Goal: Check status: Check status

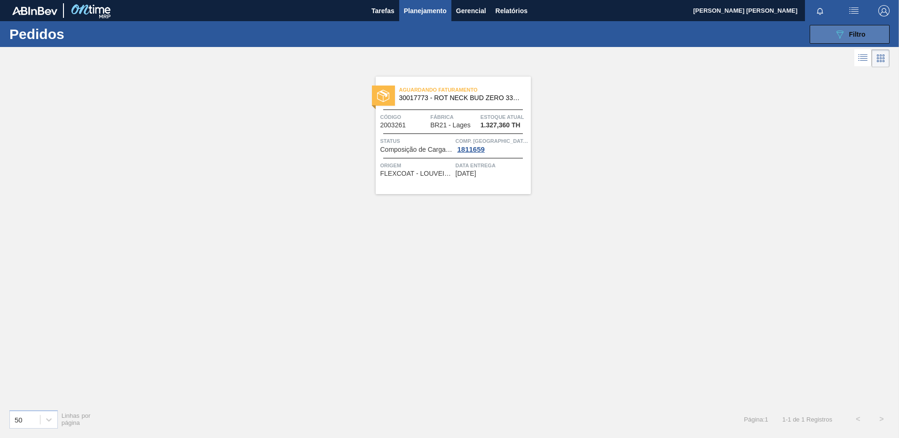
click at [861, 33] on span "Filtro" at bounding box center [857, 35] width 16 height 8
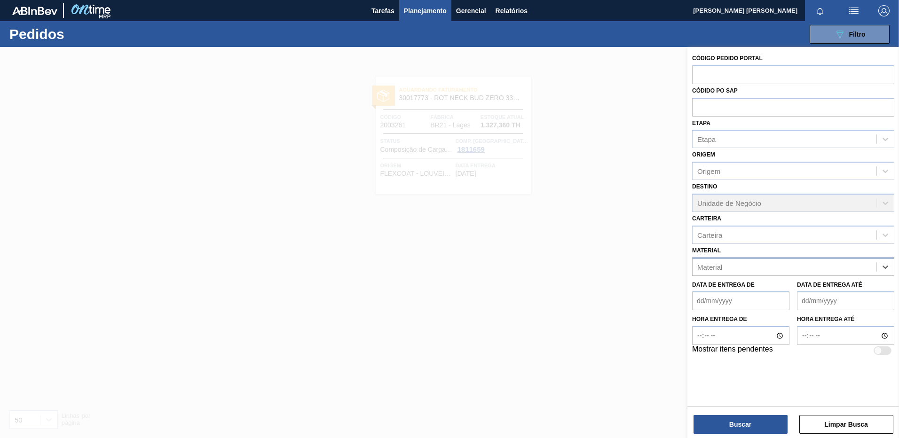
paste input "30003203"
type input "30003203"
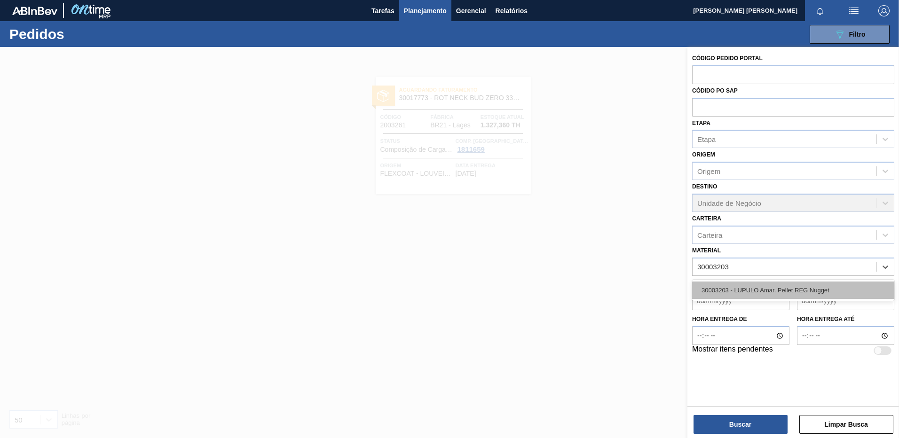
click at [764, 291] on div "30003203 - LUPULO Amar. Pellet REG Nugget" at bounding box center [793, 290] width 202 height 17
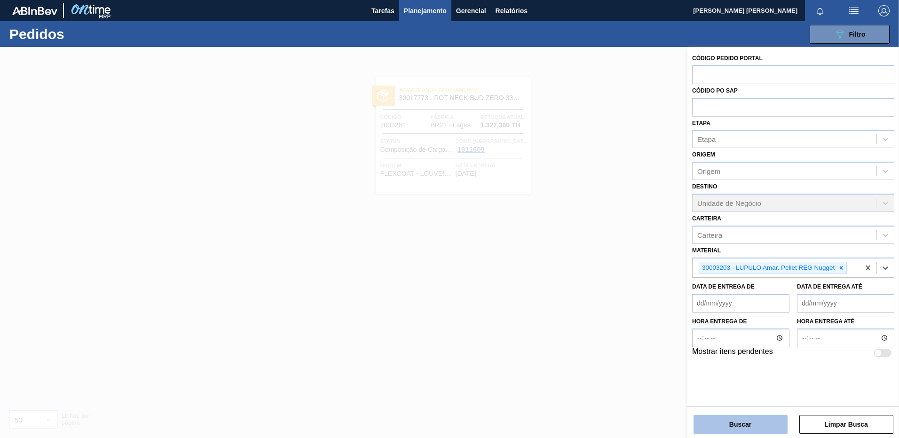
click at [766, 424] on button "Buscar" at bounding box center [740, 424] width 94 height 19
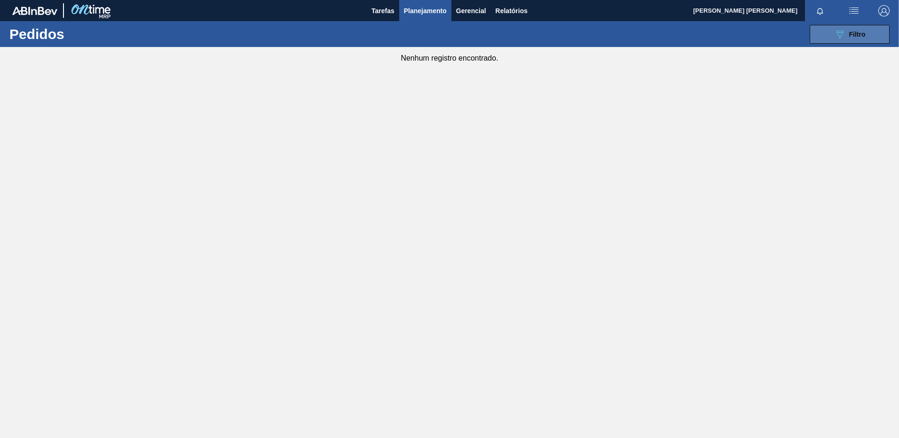
click at [862, 31] on span "Filtro" at bounding box center [857, 35] width 16 height 8
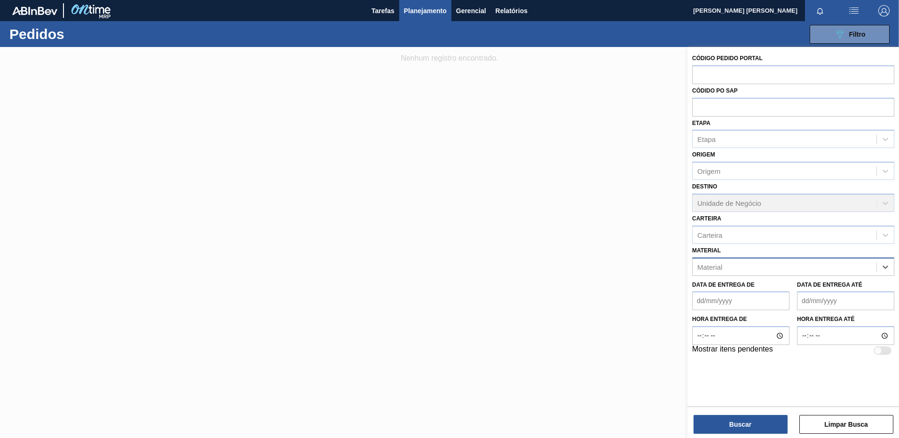
paste input "30009622"
type input "30009622"
click at [790, 294] on div "30009622 - LUPULO AROM. PELLET REG CASCADE" at bounding box center [793, 290] width 202 height 17
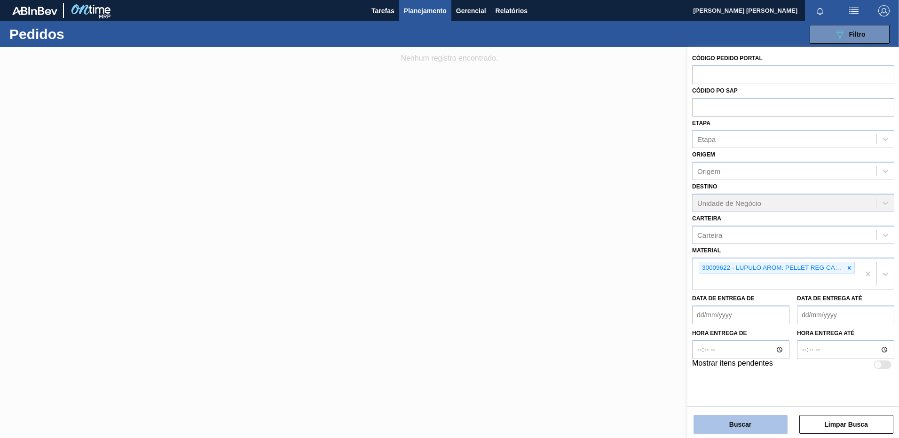
click at [765, 426] on button "Buscar" at bounding box center [740, 424] width 94 height 19
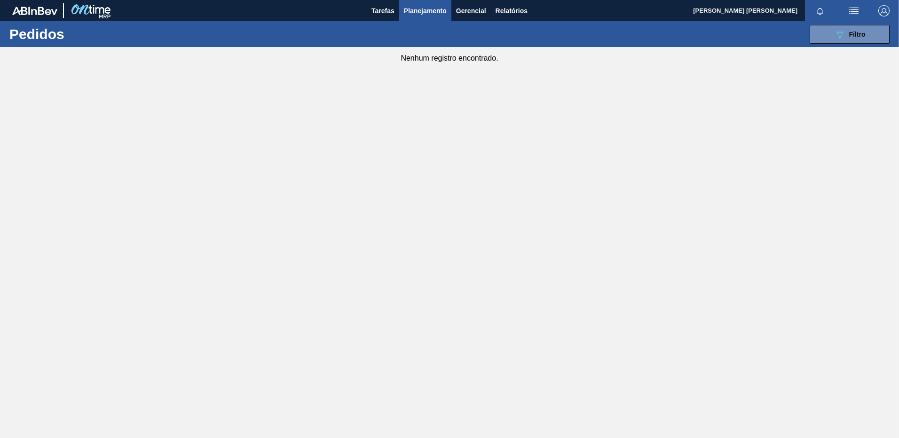
drag, startPoint x: 875, startPoint y: 28, endPoint x: 868, endPoint y: 48, distance: 21.1
click at [875, 28] on button "089F7B8B-B2A5-4AFE-B5C0-19BA573D28AC Filtro" at bounding box center [849, 34] width 80 height 19
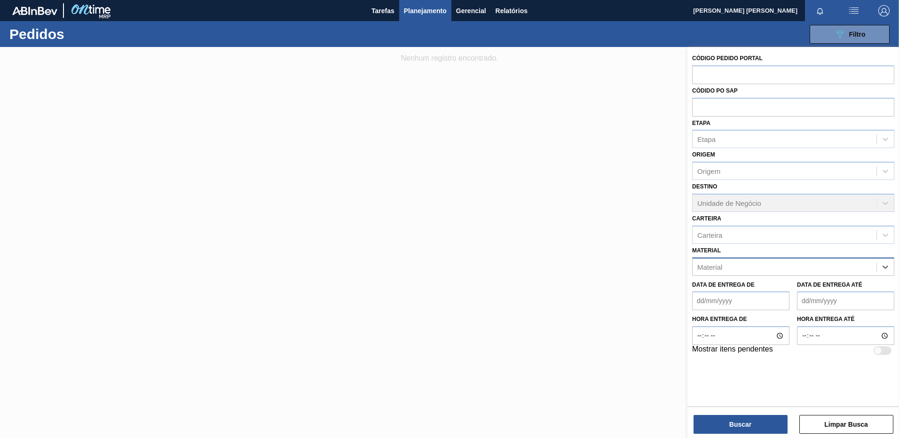
paste input "30003124"
drag, startPoint x: 738, startPoint y: 269, endPoint x: 859, endPoint y: 261, distance: 121.1
click at [859, 261] on div "30003124 30003124" at bounding box center [784, 267] width 184 height 14
type input "30003124"
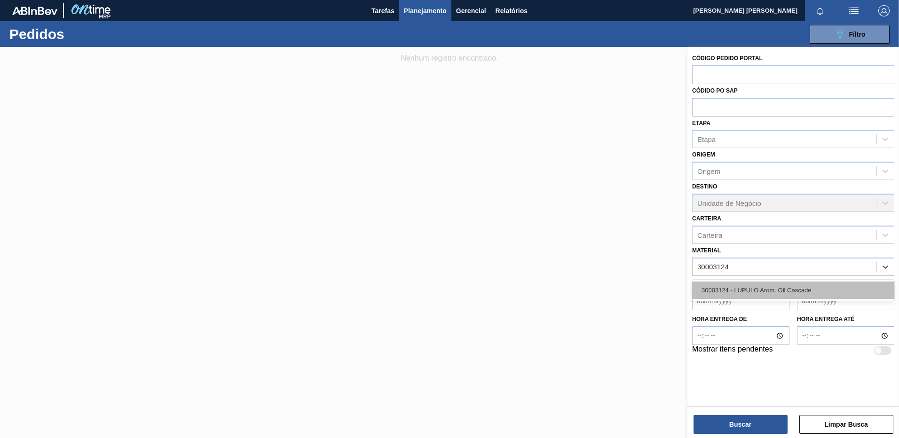
click at [810, 282] on div "30003124 - LUPULO Arom. Oil Cascade" at bounding box center [793, 290] width 202 height 17
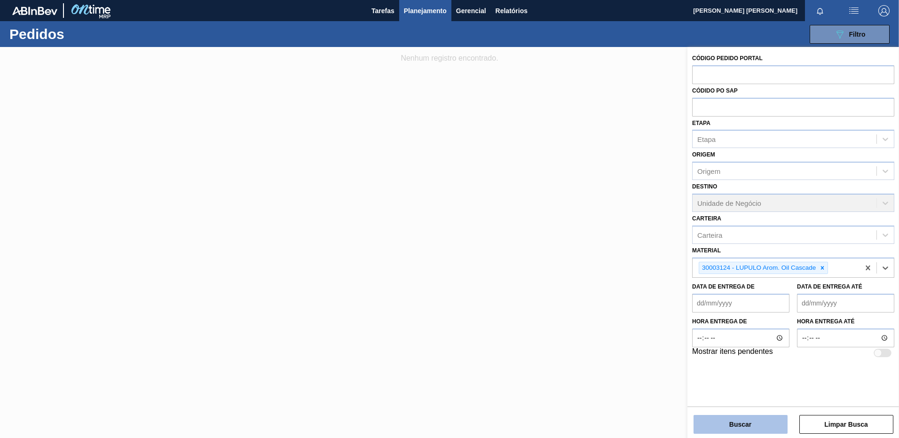
click at [735, 425] on button "Buscar" at bounding box center [740, 424] width 94 height 19
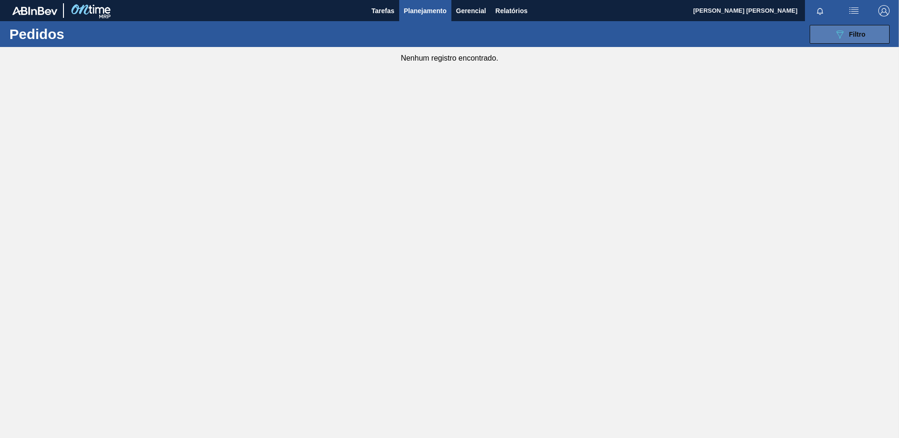
click at [829, 38] on button "089F7B8B-B2A5-4AFE-B5C0-19BA573D28AC Filtro" at bounding box center [849, 34] width 80 height 19
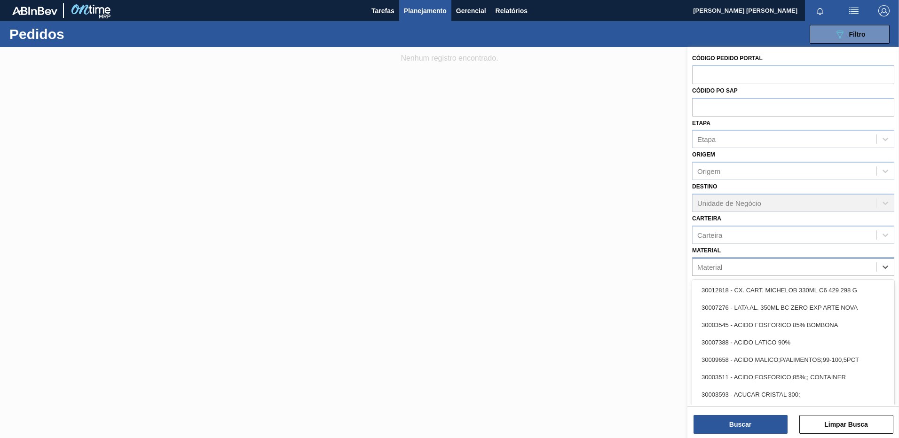
click at [858, 267] on div "Material" at bounding box center [784, 267] width 184 height 14
paste input "30034110"
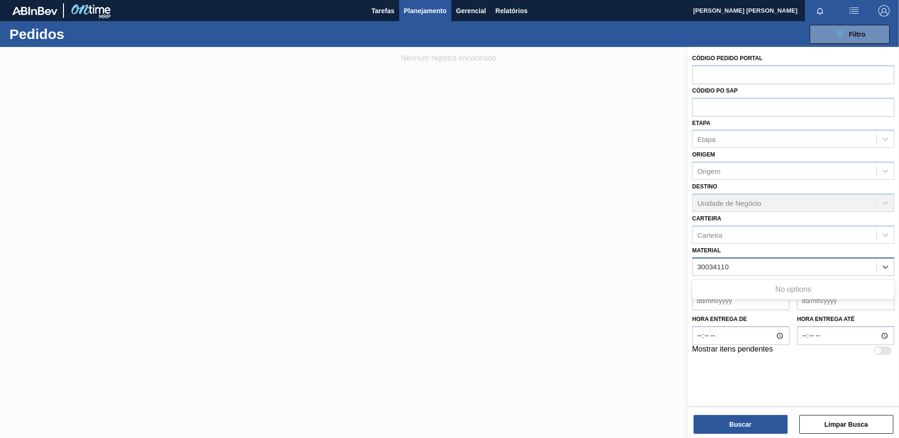
drag, startPoint x: 730, startPoint y: 269, endPoint x: 797, endPoint y: 266, distance: 66.4
click at [797, 266] on div "30034110 30034110" at bounding box center [784, 267] width 184 height 14
type input "30034110"
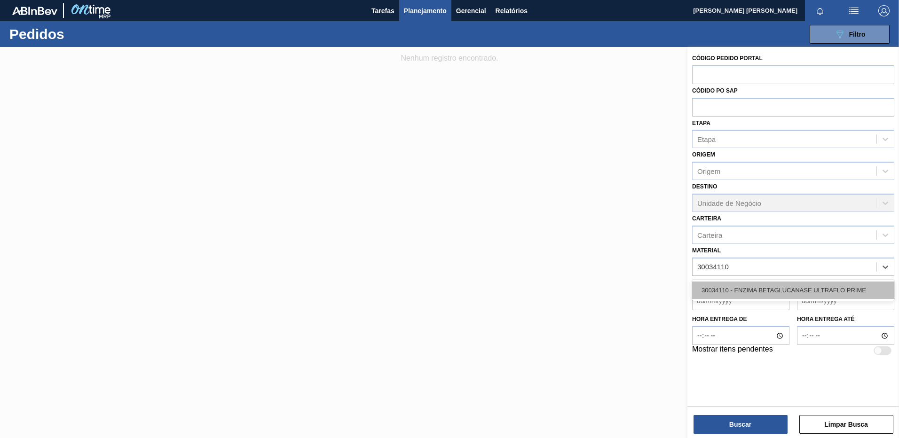
click at [791, 289] on div "30034110 - ENZIMA BETAGLUCANASE ULTRAFLO PRIME" at bounding box center [793, 290] width 202 height 17
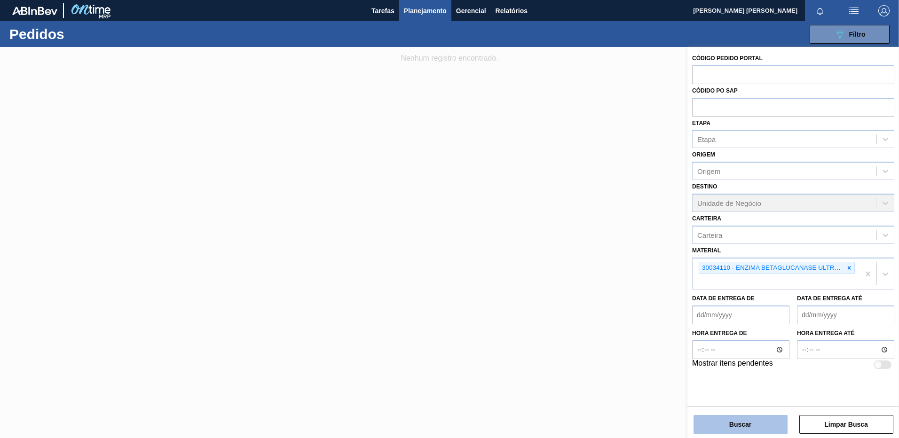
click at [734, 431] on button "Buscar" at bounding box center [740, 424] width 94 height 19
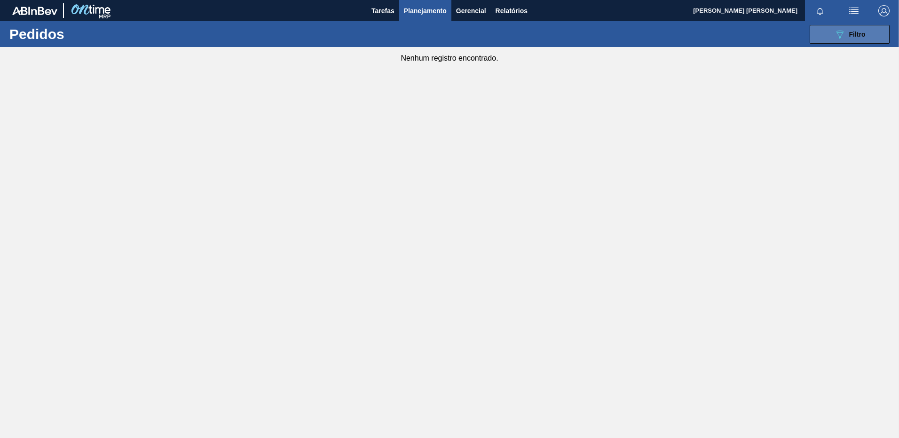
click at [837, 39] on icon "089F7B8B-B2A5-4AFE-B5C0-19BA573D28AC" at bounding box center [839, 34] width 11 height 11
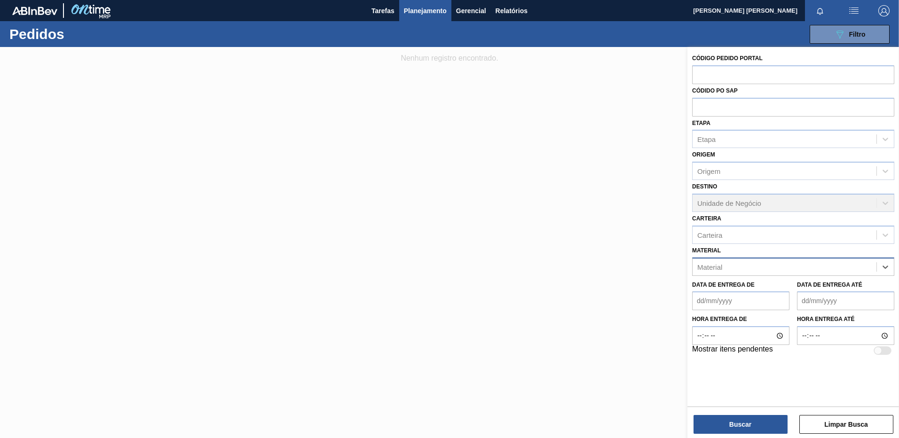
paste input "30034349"
drag, startPoint x: 731, startPoint y: 266, endPoint x: 834, endPoint y: 270, distance: 103.0
click at [834, 270] on div "30034349 30034349" at bounding box center [784, 267] width 184 height 14
type input "30034349"
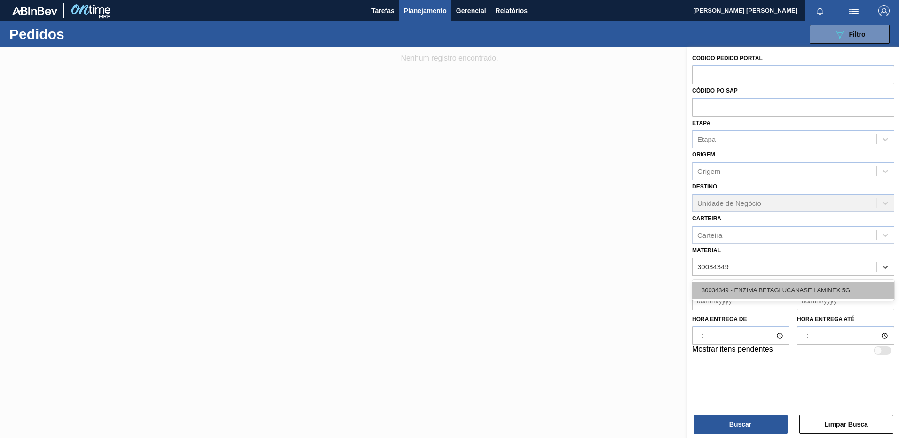
click at [823, 292] on div "30034349 - ENZIMA BETAGLUCANASE LAMINEX 5G" at bounding box center [793, 290] width 202 height 17
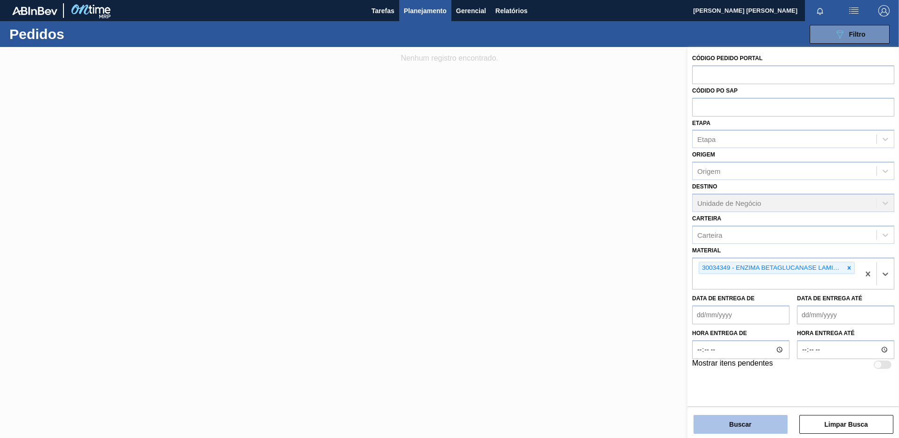
click at [725, 423] on button "Buscar" at bounding box center [740, 424] width 94 height 19
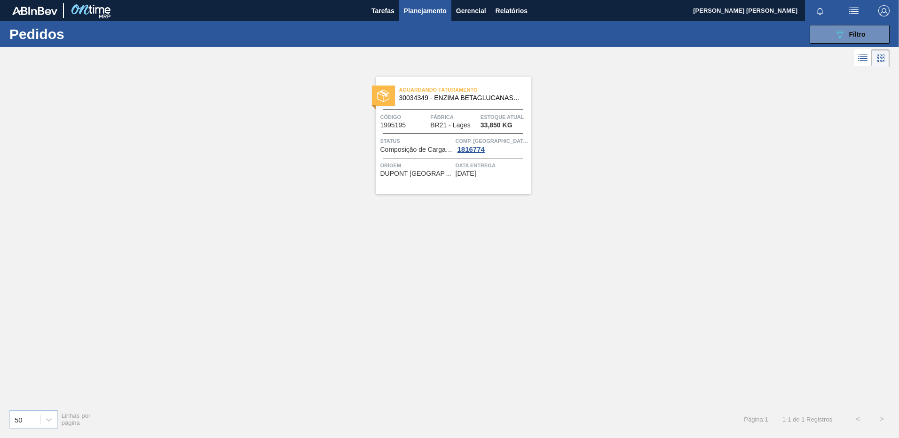
click at [468, 184] on div "Aguardando Faturamento 30034349 - ENZIMA BETAGLUCANASE LAMINEX 5G Código 199519…" at bounding box center [453, 136] width 155 height 118
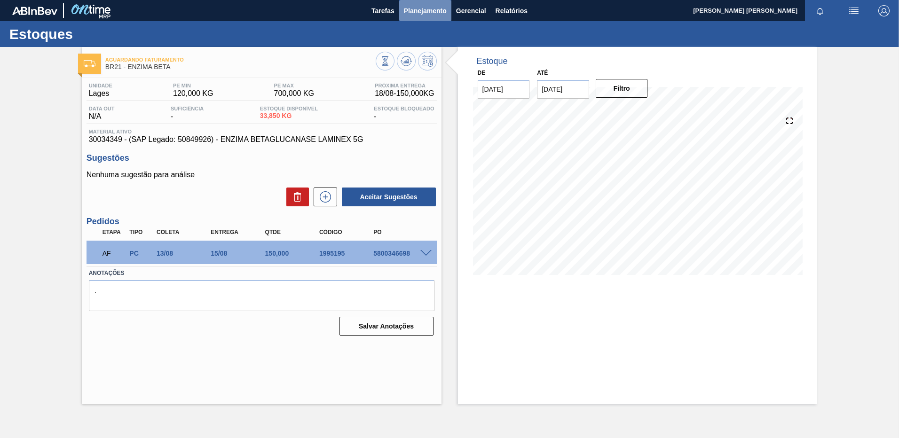
click at [433, 12] on span "Planejamento" at bounding box center [425, 10] width 43 height 11
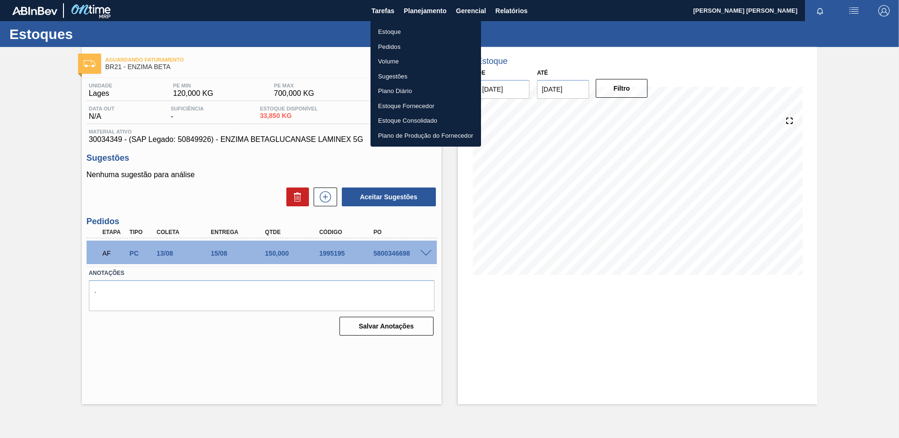
click at [417, 44] on li "Pedidos" at bounding box center [425, 46] width 110 height 15
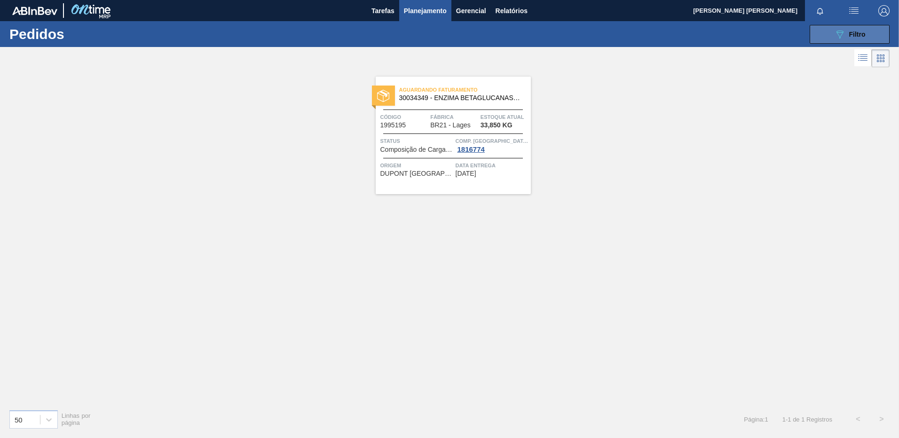
click at [853, 35] on span "Filtro" at bounding box center [857, 35] width 16 height 8
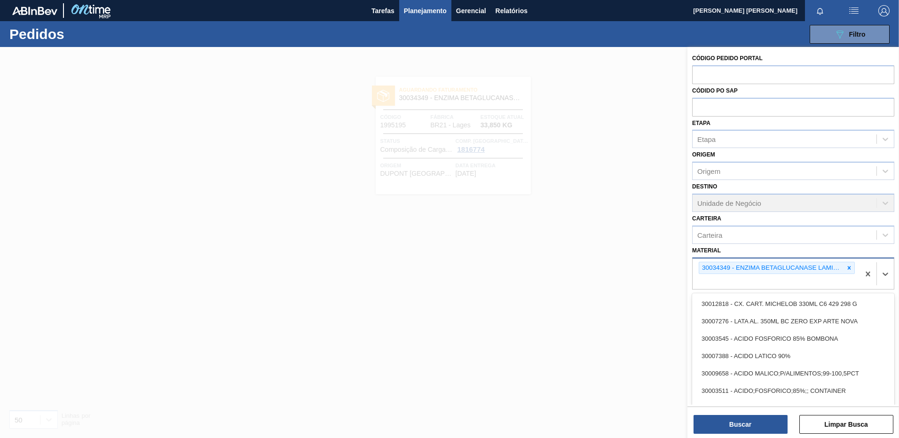
click at [766, 283] on div "30034349 - ENZIMA BETAGLUCANASE LAMINEX 5G" at bounding box center [775, 274] width 167 height 31
paste input "20009351"
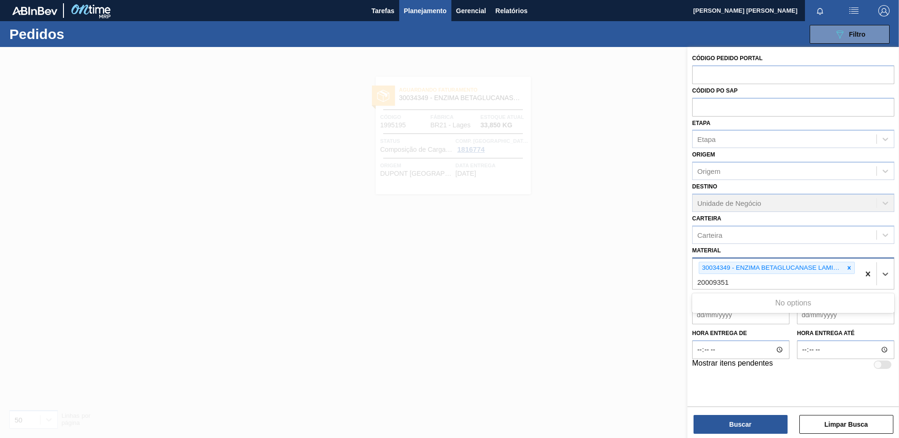
drag, startPoint x: 735, startPoint y: 283, endPoint x: 870, endPoint y: 277, distance: 134.6
click at [870, 279] on div "30034349 - ENZIMA BETAGLUCANASE LAMINEX 5G 20009351 20009351" at bounding box center [793, 274] width 202 height 32
type input "20009351"
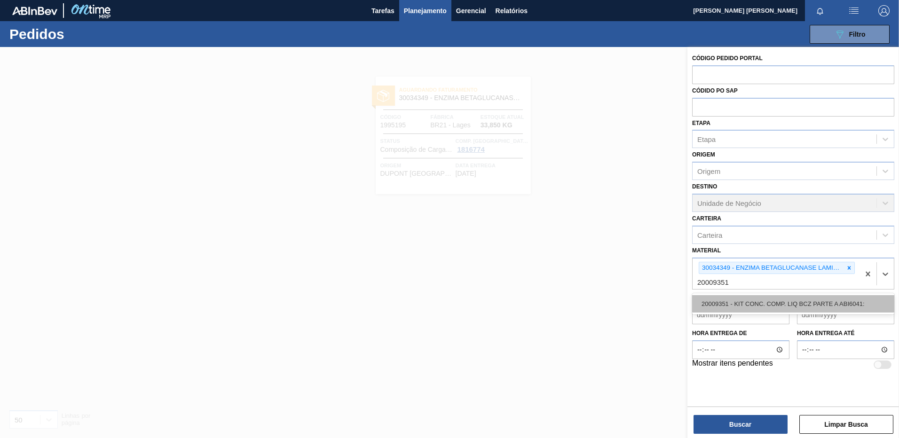
click at [837, 306] on div "20009351 - KIT CONC. COMP. LIQ BCZ PARTE A ABI6041:" at bounding box center [793, 303] width 202 height 17
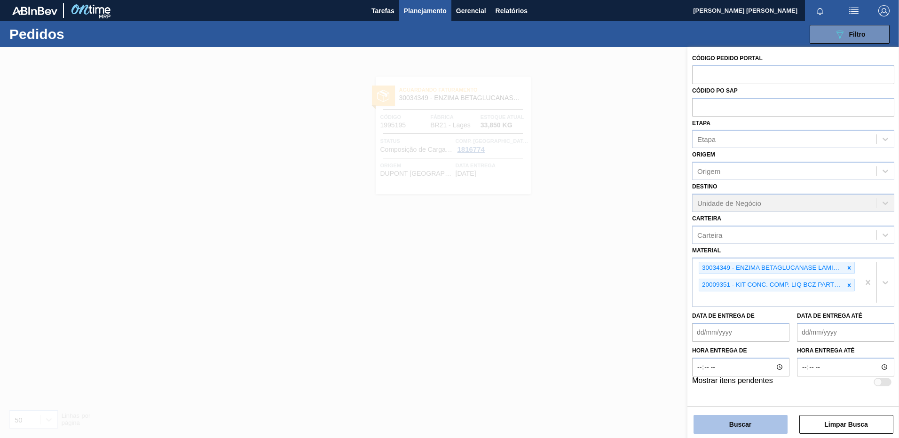
click at [714, 422] on button "Buscar" at bounding box center [740, 424] width 94 height 19
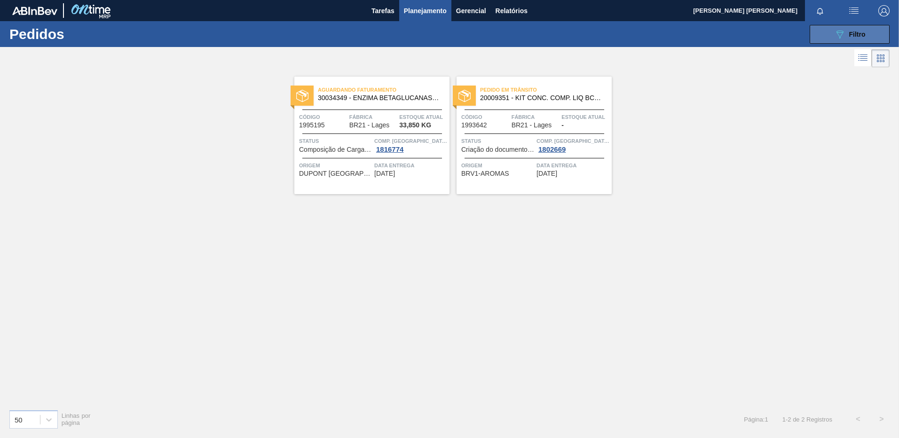
click at [825, 36] on button "089F7B8B-B2A5-4AFE-B5C0-19BA573D28AC Filtro" at bounding box center [849, 34] width 80 height 19
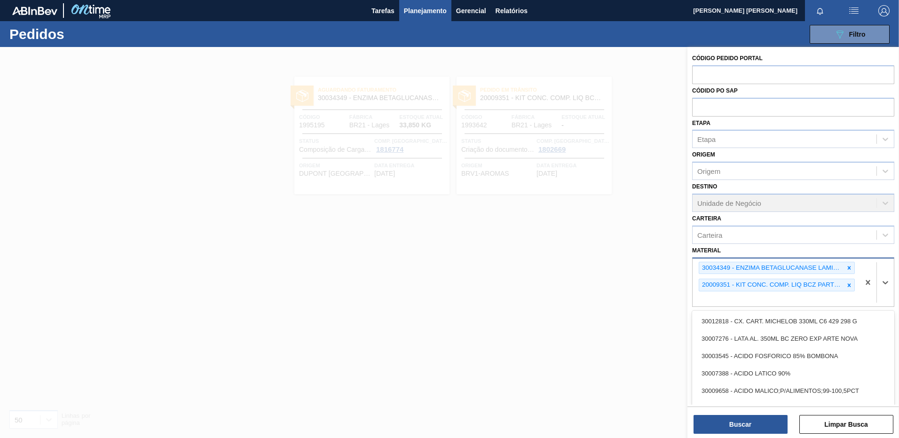
click at [815, 293] on div "30034349 - ENZIMA BETAGLUCANASE LAMINEX 5G 20009351 - KIT CONC. COMP. LIQ BCZ P…" at bounding box center [775, 283] width 167 height 48
paste input "30010550"
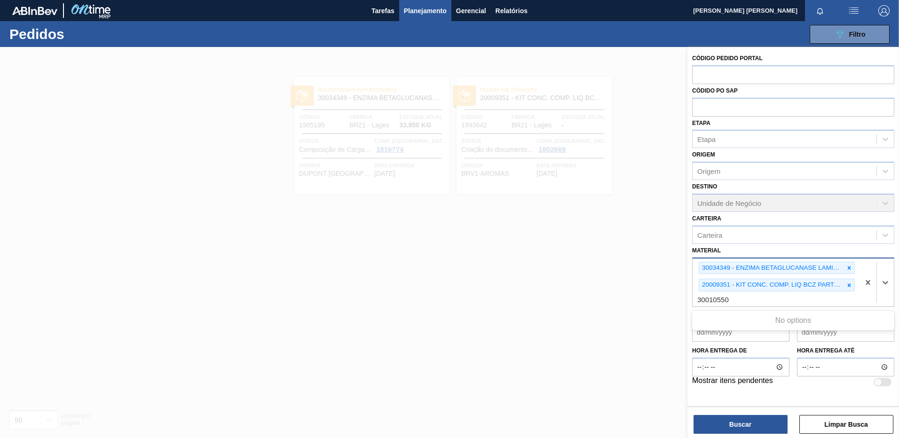
drag, startPoint x: 728, startPoint y: 302, endPoint x: 769, endPoint y: 289, distance: 43.9
click at [769, 289] on div "30034349 - ENZIMA BETAGLUCANASE LAMINEX 5G 20009351 - KIT CONC. COMP. LIQ BCZ P…" at bounding box center [775, 283] width 167 height 48
type input "30010550"
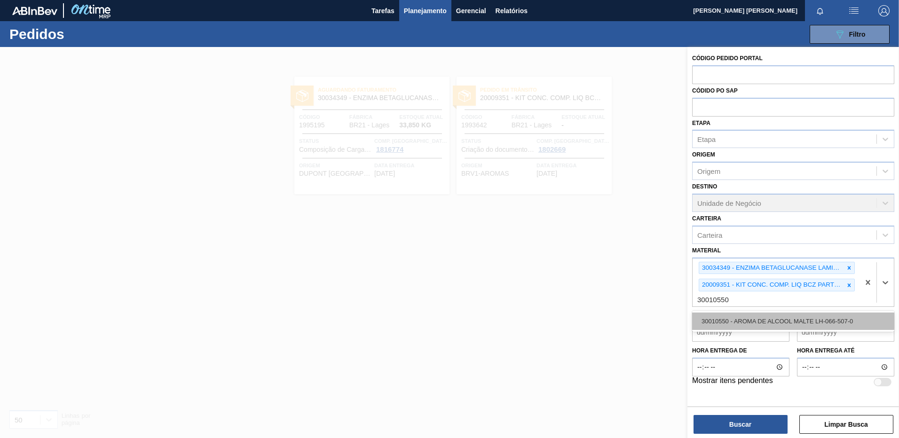
click at [735, 321] on div "30010550 - AROMA DE ALCOOL MALTE LH-066-507-0" at bounding box center [793, 321] width 202 height 17
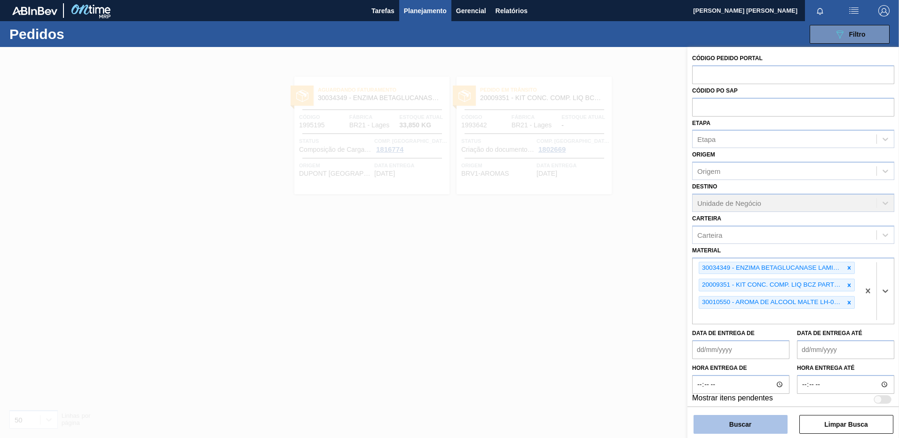
click at [744, 425] on button "Buscar" at bounding box center [740, 424] width 94 height 19
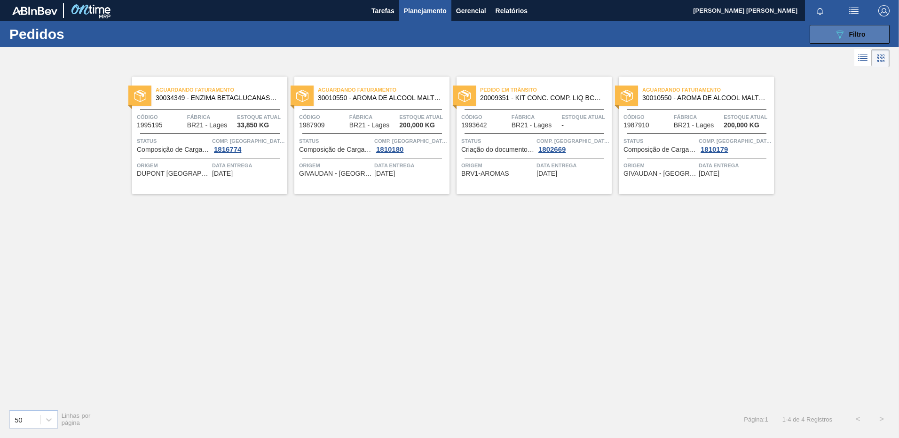
click at [843, 31] on icon "089F7B8B-B2A5-4AFE-B5C0-19BA573D28AC" at bounding box center [839, 34] width 11 height 11
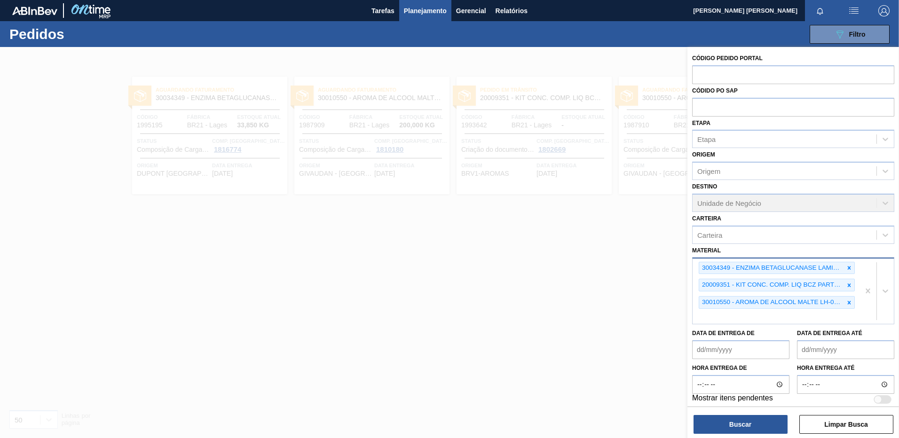
click at [758, 316] on div "30034349 - ENZIMA BETAGLUCANASE LAMINEX 5G 20009351 - KIT CONC. COMP. LIQ BCZ P…" at bounding box center [775, 292] width 167 height 66
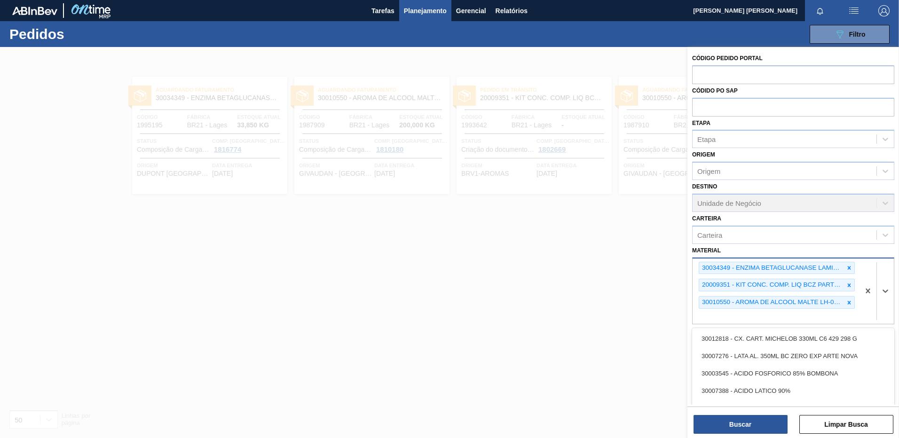
paste input "30033740"
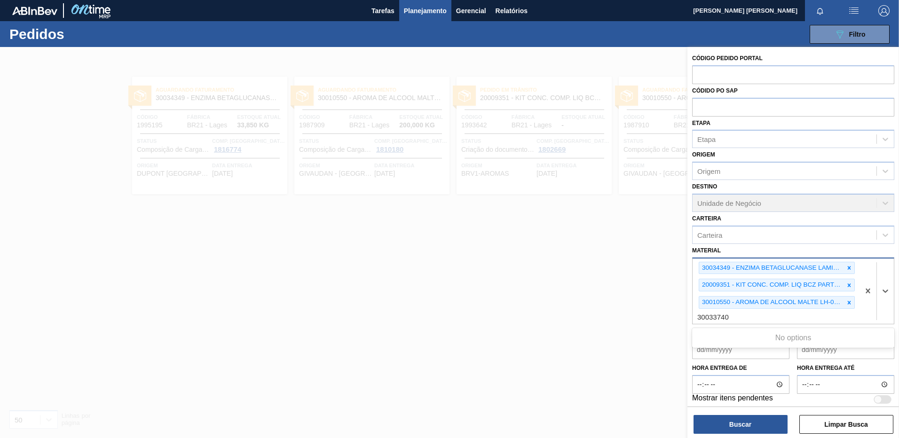
drag, startPoint x: 729, startPoint y: 316, endPoint x: 871, endPoint y: 311, distance: 142.0
click at [871, 311] on div "30034349 - ENZIMA BETAGLUCANASE LAMINEX 5G 20009351 - KIT CONC. COMP. LIQ BCZ P…" at bounding box center [793, 291] width 202 height 67
type input "30033740"
paste input "LEVEDURA SMARTYEAST BCZ"
type input "LEVEDURA SMARTYEAST BCZ"
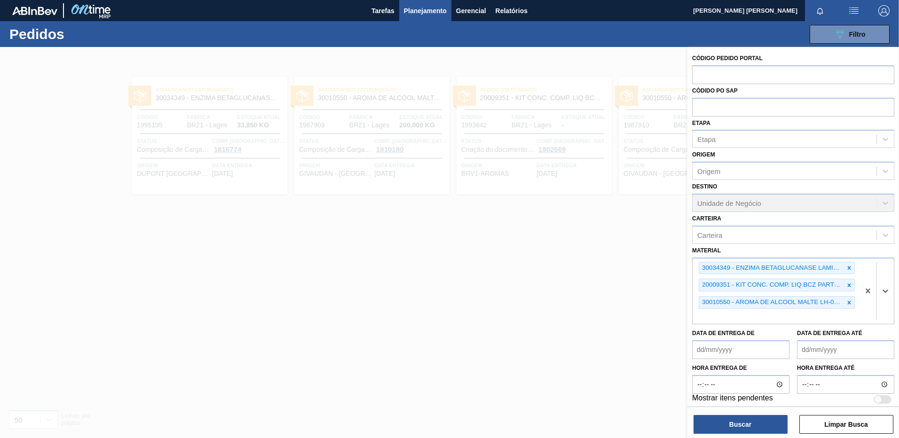
drag, startPoint x: 793, startPoint y: 323, endPoint x: 662, endPoint y: 320, distance: 131.2
click at [687, 320] on div "Código Pedido Portal Códido PO SAP Etapa Etapa Origem Origem Destino Unidade de…" at bounding box center [793, 266] width 212 height 438
click at [738, 424] on button "Buscar" at bounding box center [740, 424] width 94 height 19
